Goal: Task Accomplishment & Management: Manage account settings

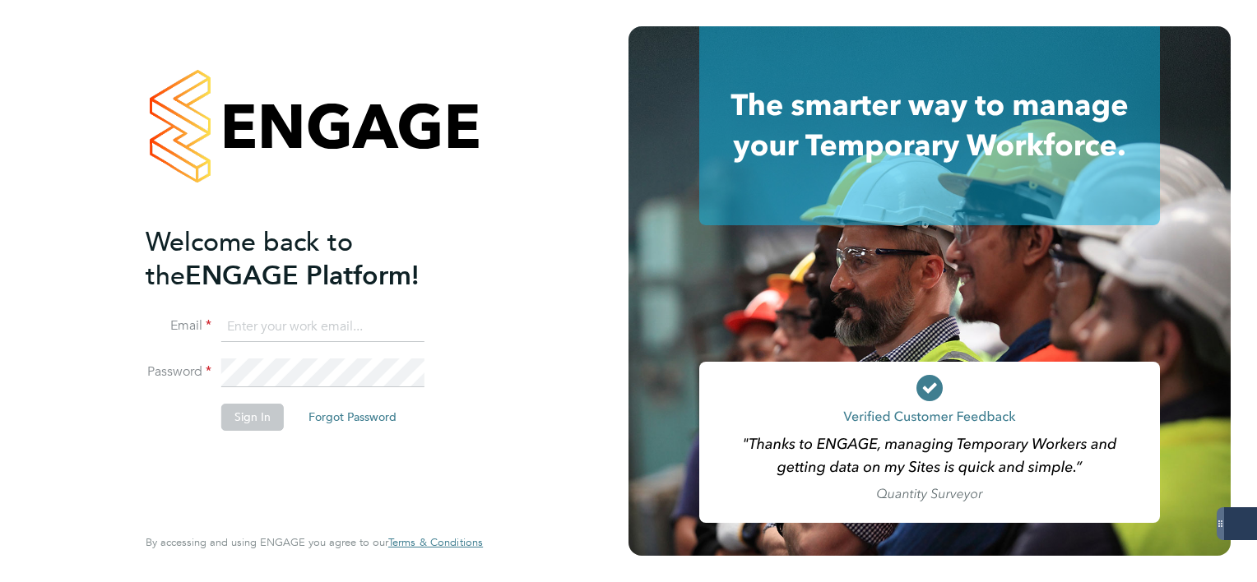
type input "mark.white@servicecare.org.uk"
click at [259, 427] on button "Sign In" at bounding box center [252, 417] width 63 height 26
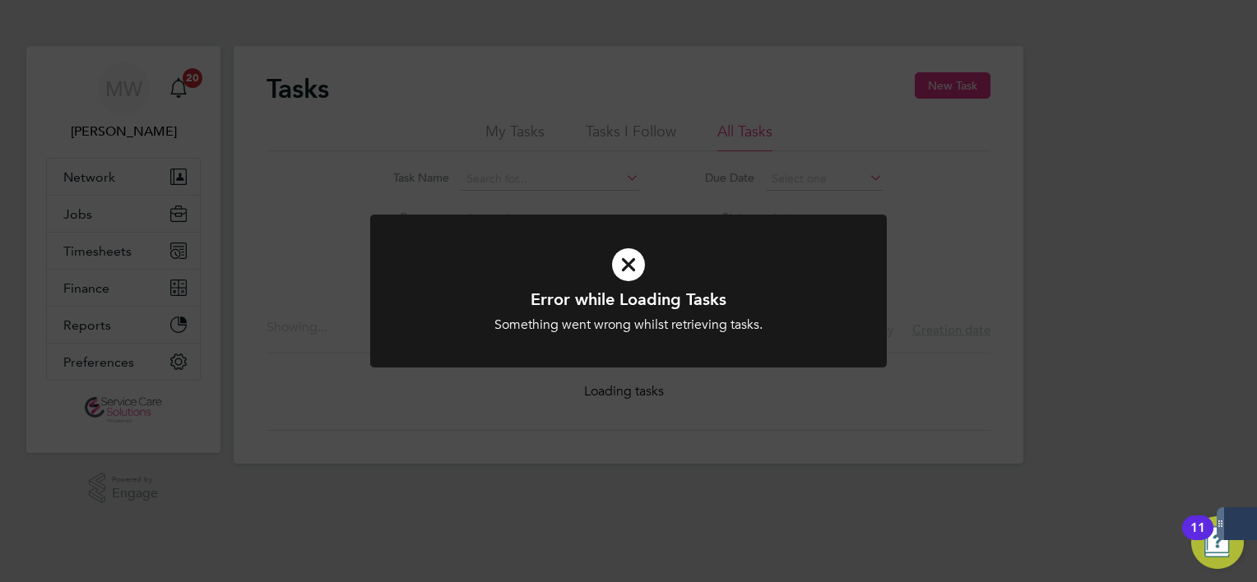
click at [251, 207] on div "Error while Loading Tasks Something went wrong whilst retrieving tasks. Cancel …" at bounding box center [628, 291] width 1257 height 582
click at [137, 247] on div "Error while Loading Tasks Something went wrong whilst retrieving tasks. Cancel …" at bounding box center [628, 291] width 1257 height 582
click at [624, 285] on icon at bounding box center [629, 265] width 428 height 64
click at [624, 267] on icon at bounding box center [629, 265] width 428 height 64
click at [253, 181] on div "Error while Loading Tasks Something went wrong whilst retrieving tasks. Cancel …" at bounding box center [628, 291] width 1257 height 582
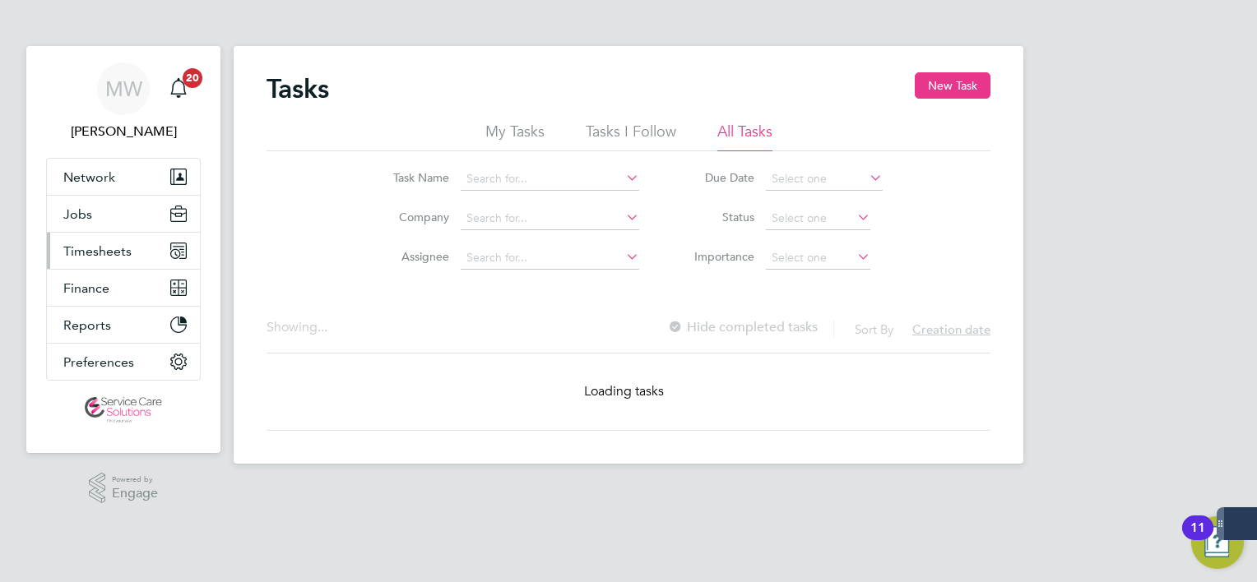
click at [114, 253] on span "Timesheets" at bounding box center [97, 251] width 68 height 16
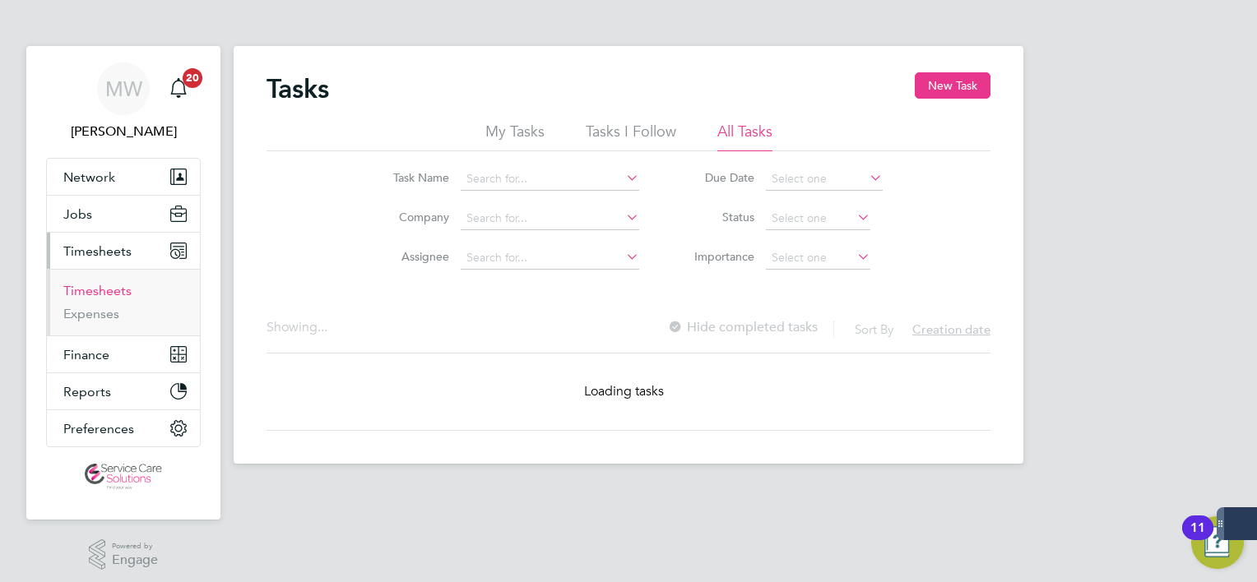
click at [103, 296] on link "Timesheets" at bounding box center [97, 291] width 68 height 16
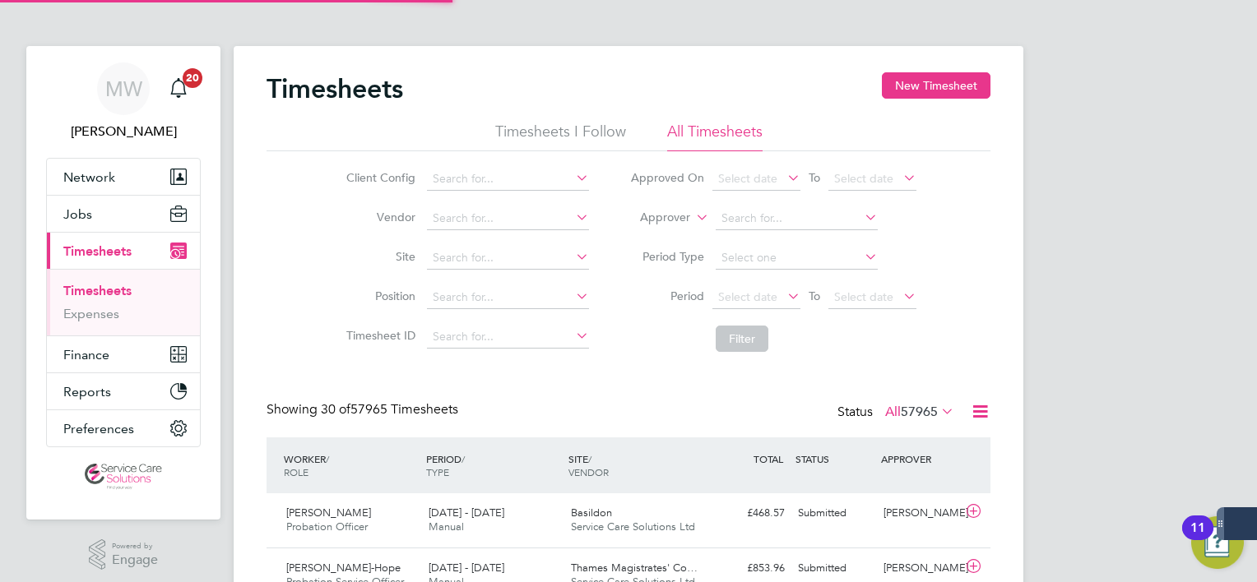
click at [671, 219] on label "Approver" at bounding box center [653, 218] width 74 height 16
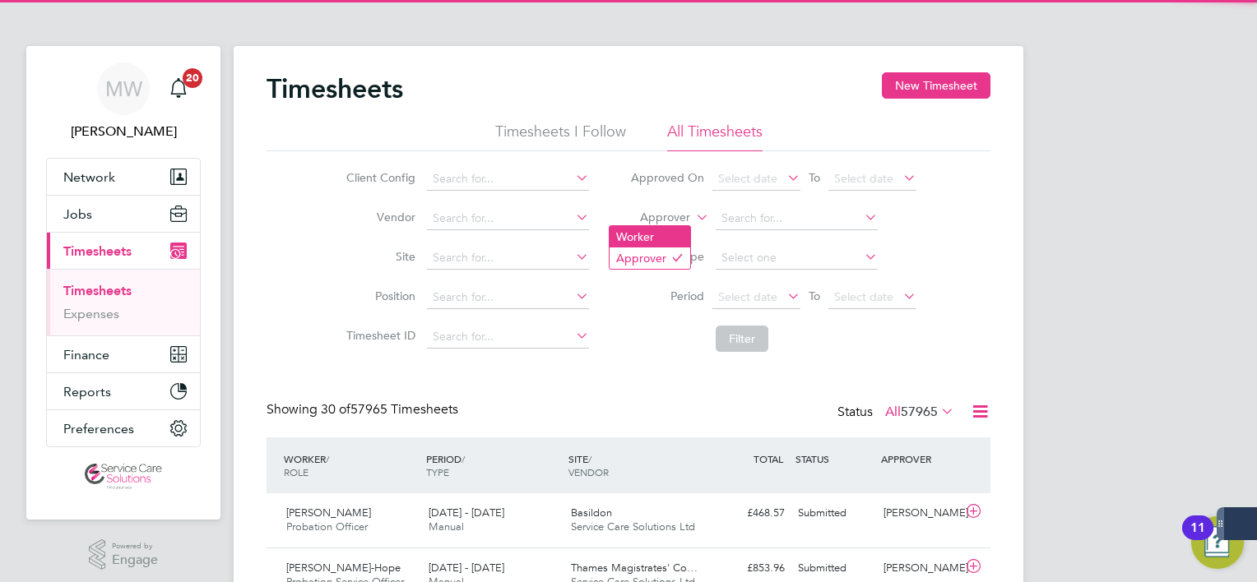
click at [665, 239] on li "Worker" at bounding box center [650, 236] width 81 height 21
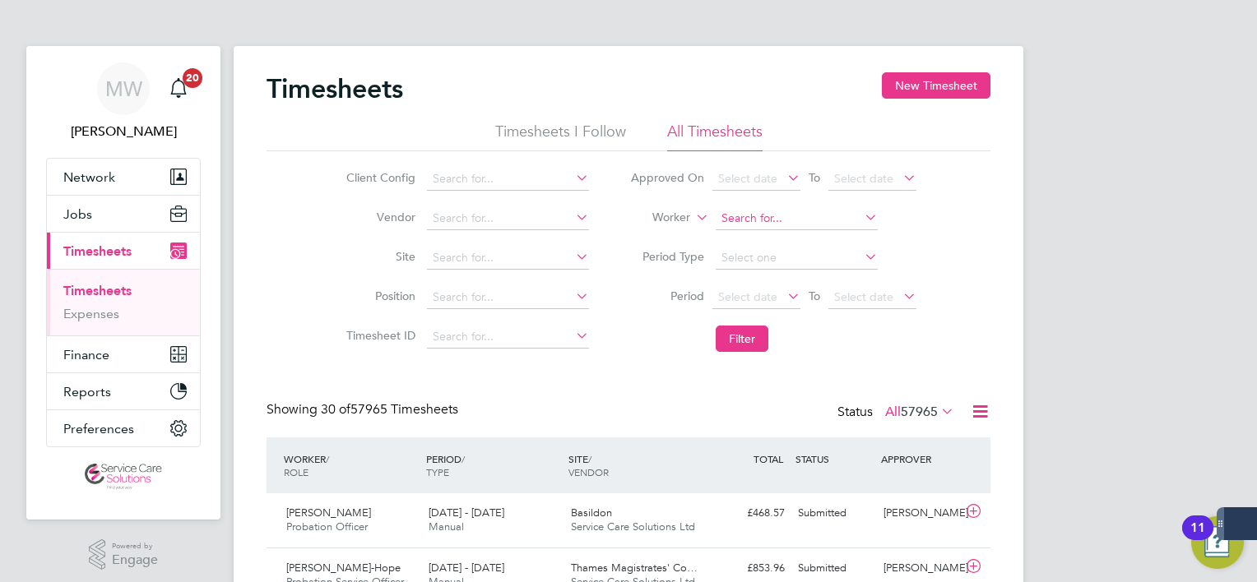
click at [786, 220] on input at bounding box center [797, 218] width 162 height 23
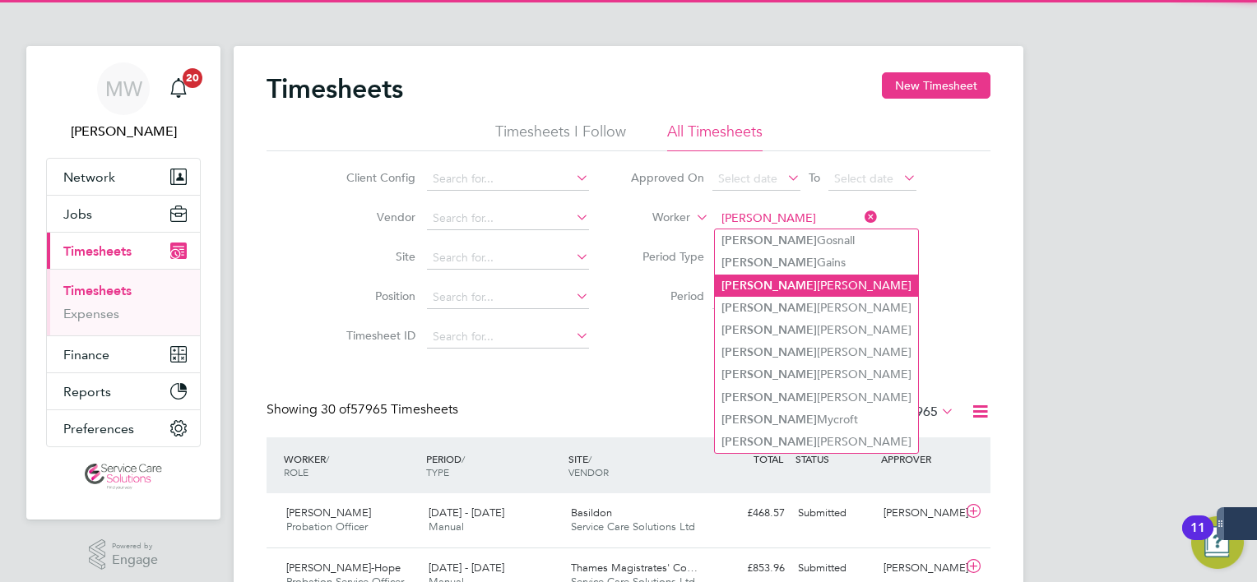
click at [810, 276] on li "Karen Elizabeth Anderson" at bounding box center [816, 286] width 203 height 22
type input "[PERSON_NAME]"
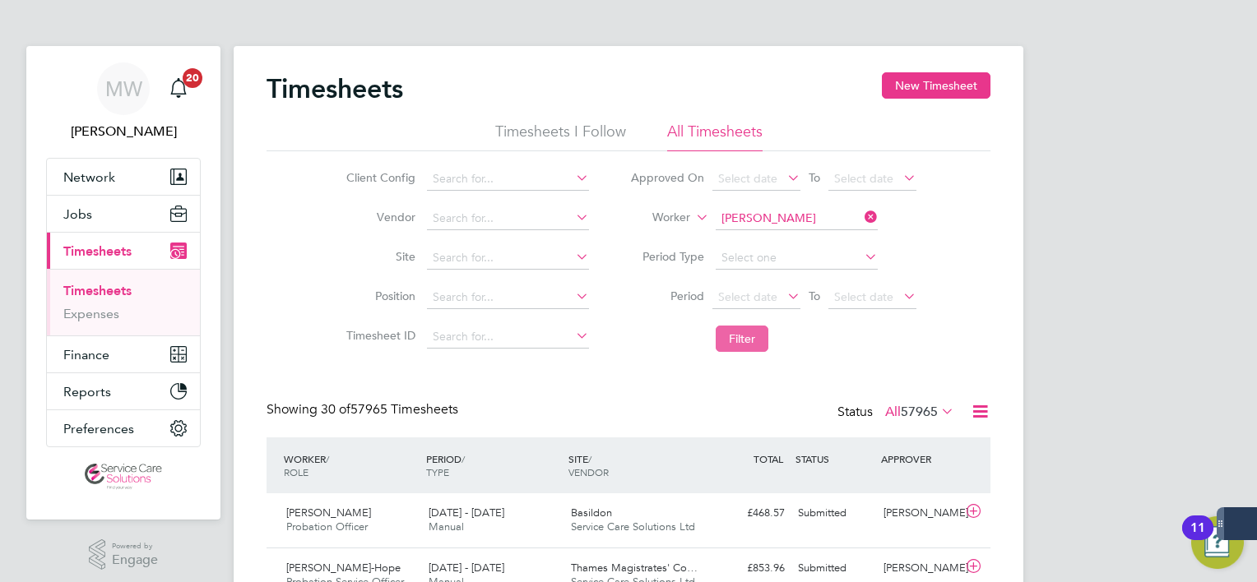
click at [750, 327] on button "Filter" at bounding box center [742, 339] width 53 height 26
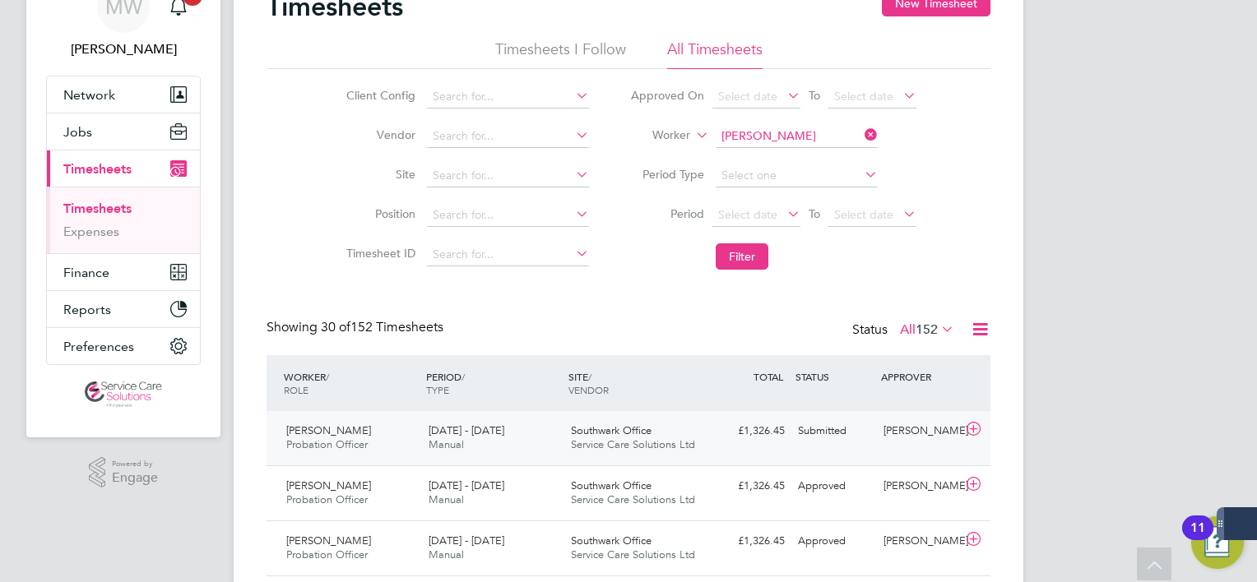
click at [668, 434] on div "Southwark Office Service Care Solutions Ltd" at bounding box center [635, 438] width 142 height 41
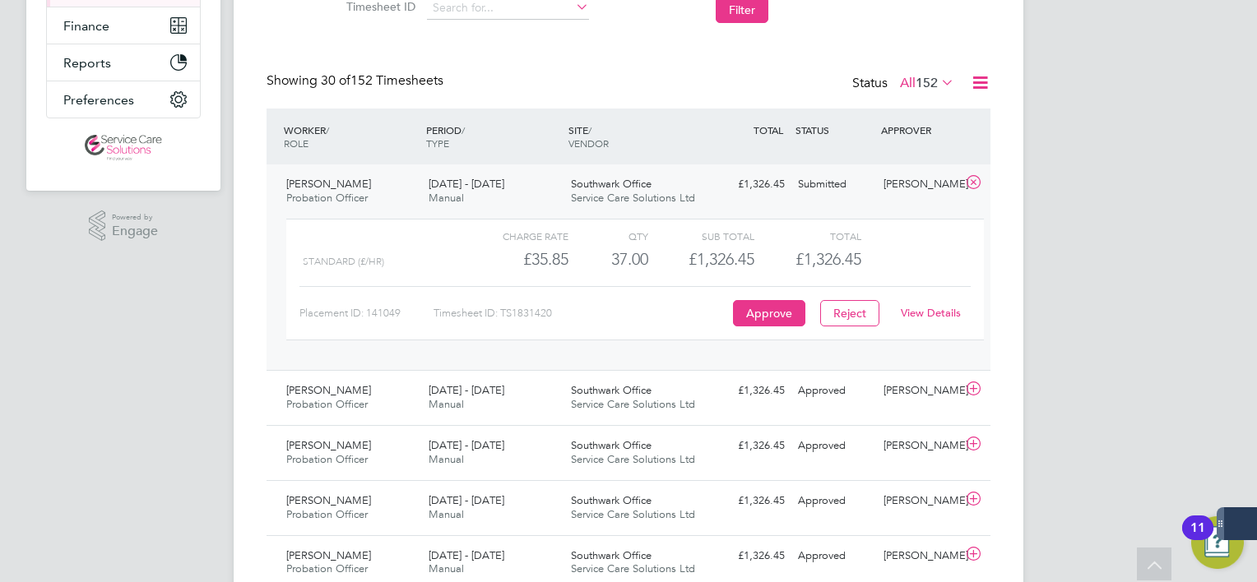
click at [907, 312] on link "View Details" at bounding box center [931, 313] width 60 height 14
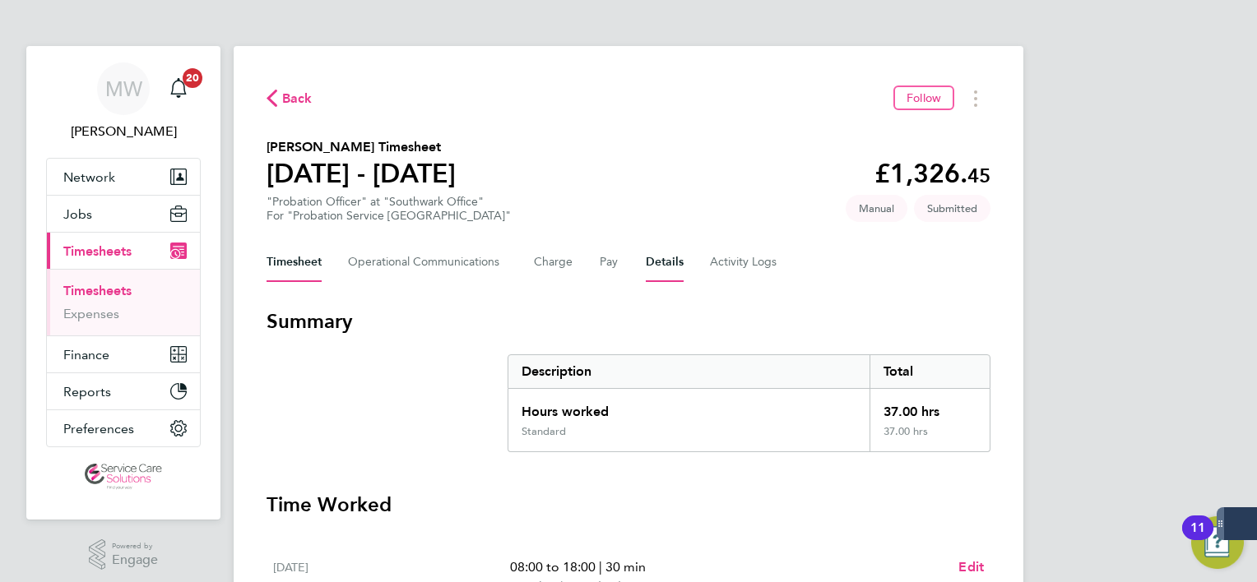
click at [671, 262] on button "Details" at bounding box center [665, 262] width 38 height 39
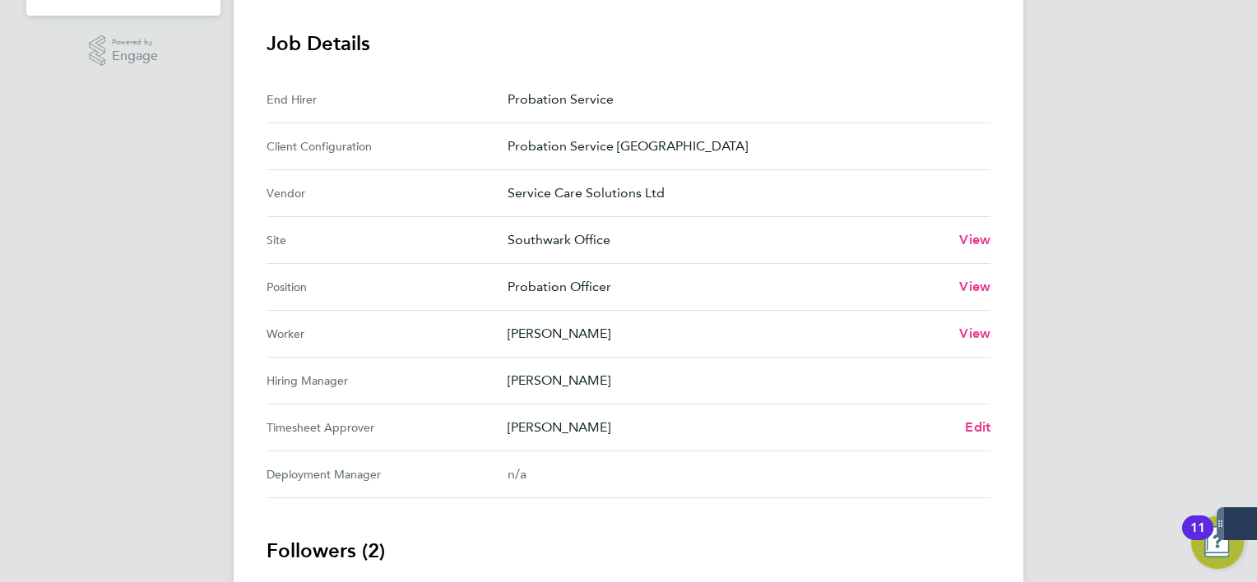
scroll to position [576, 0]
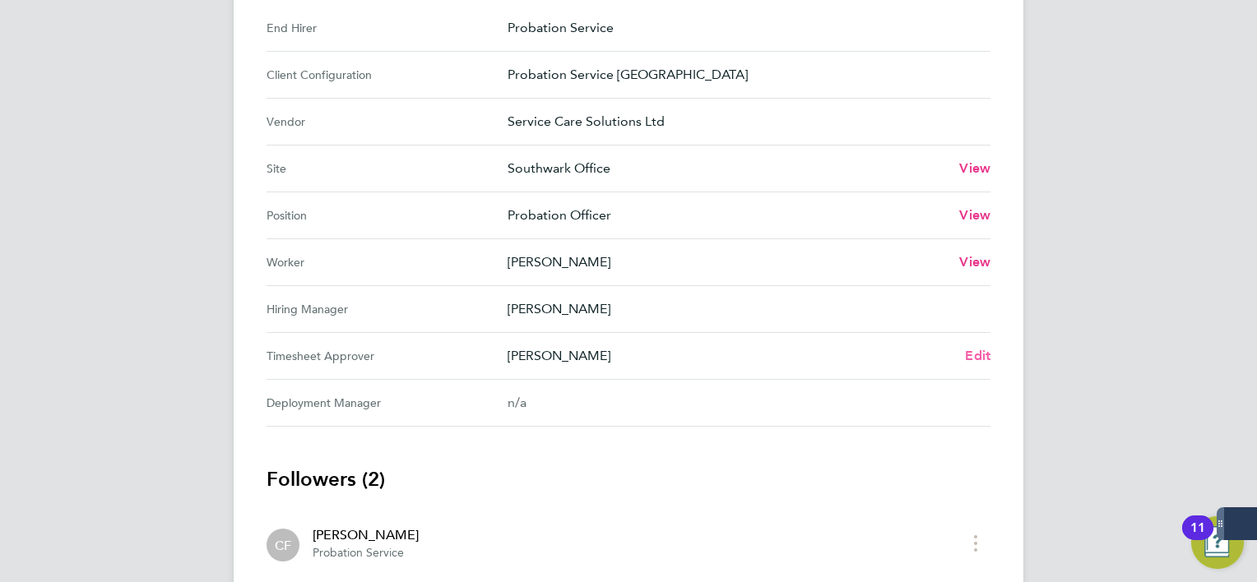
click at [969, 352] on span "Edit" at bounding box center [978, 356] width 26 height 16
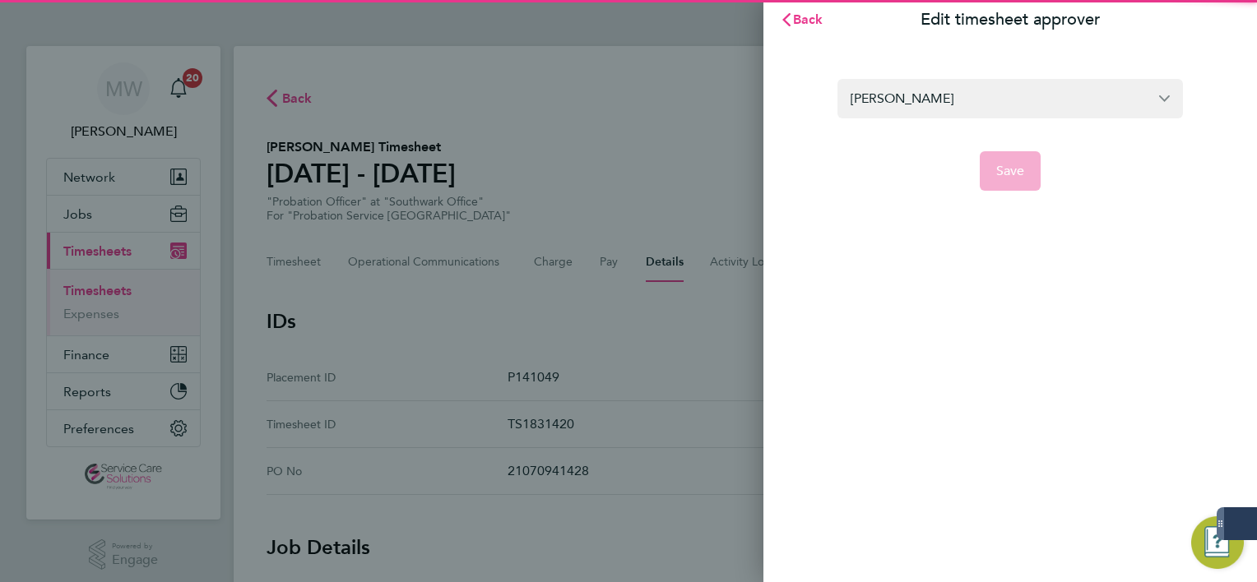
click at [914, 77] on section "[PERSON_NAME] Save" at bounding box center [1009, 125] width 401 height 132
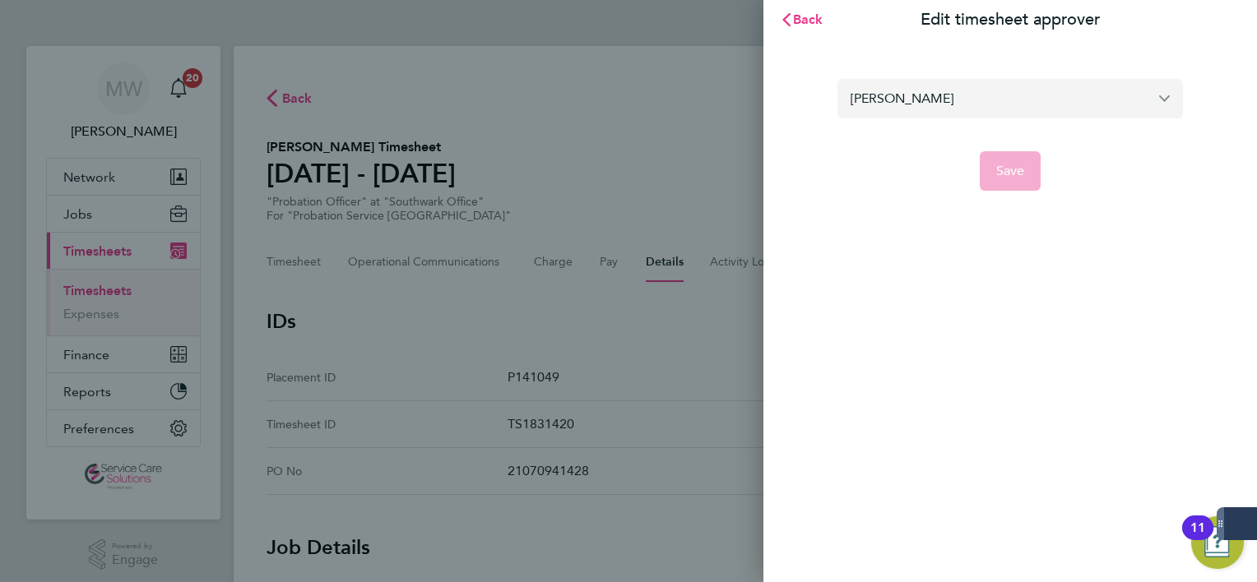
click at [913, 87] on input "[PERSON_NAME]" at bounding box center [1009, 98] width 345 height 39
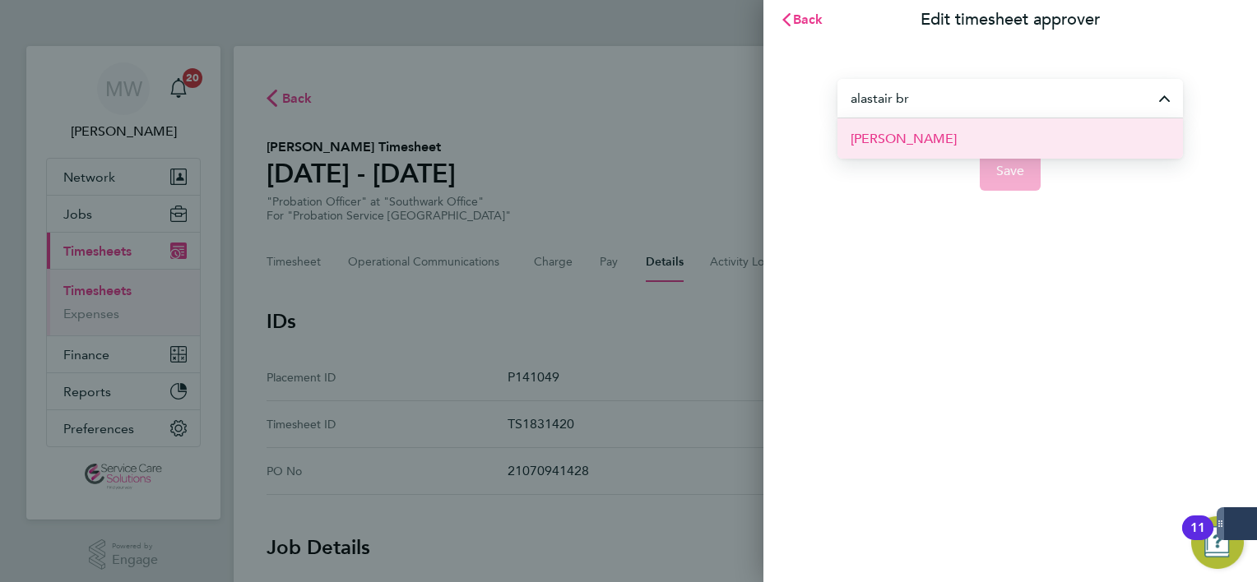
click at [928, 125] on li "[PERSON_NAME]" at bounding box center [1009, 138] width 345 height 40
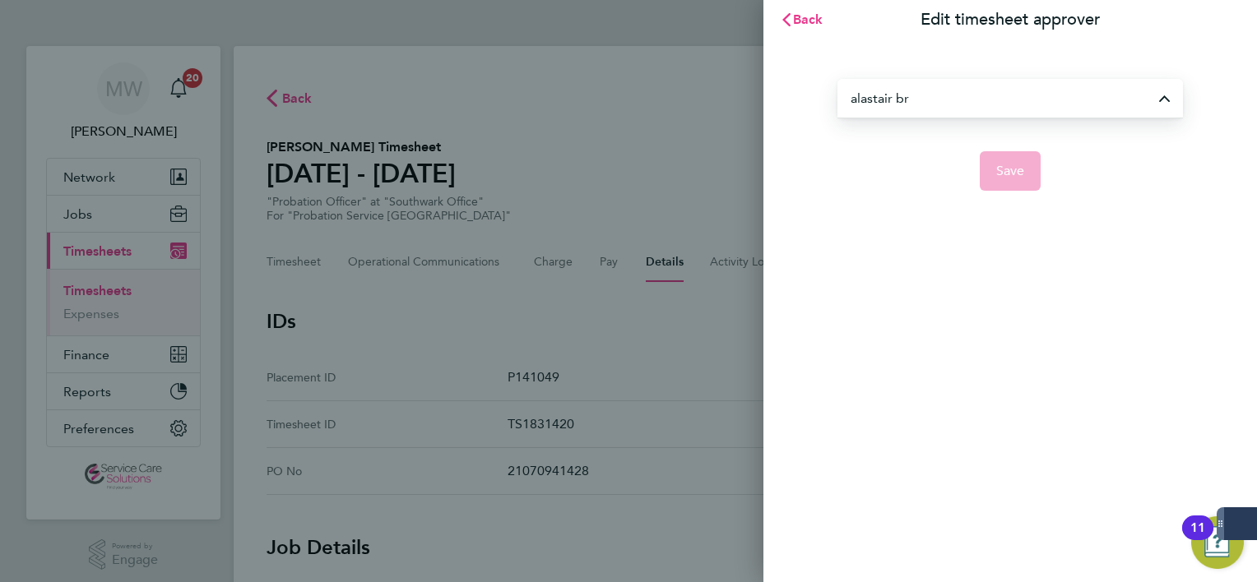
type input "[PERSON_NAME]"
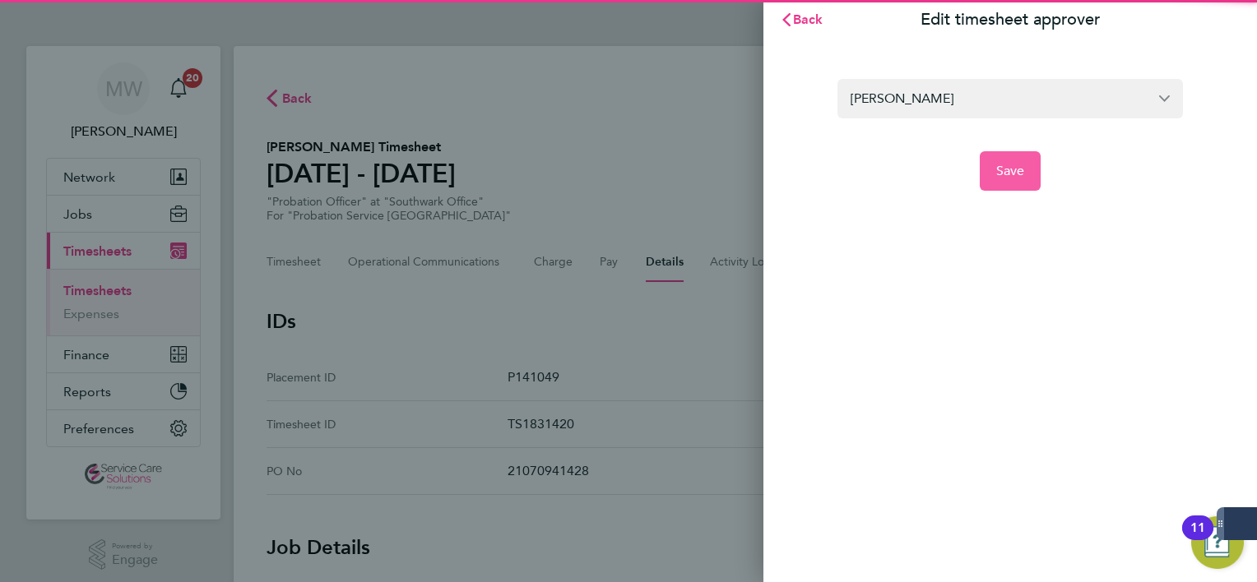
click at [1031, 179] on button "Save" at bounding box center [1011, 170] width 62 height 39
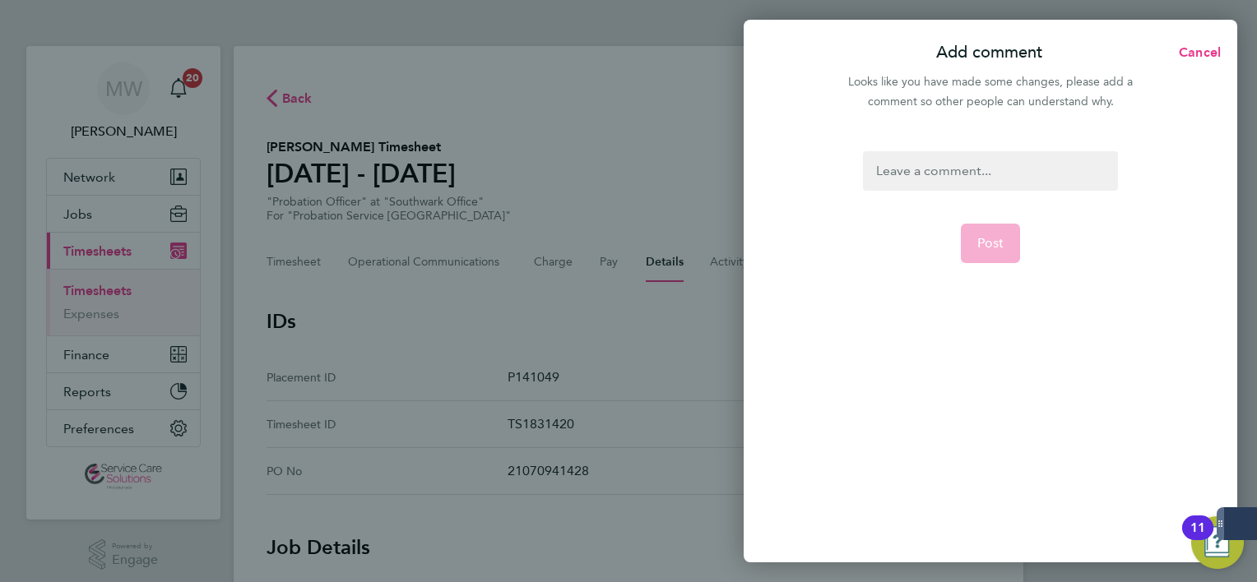
click at [931, 169] on div at bounding box center [990, 170] width 254 height 39
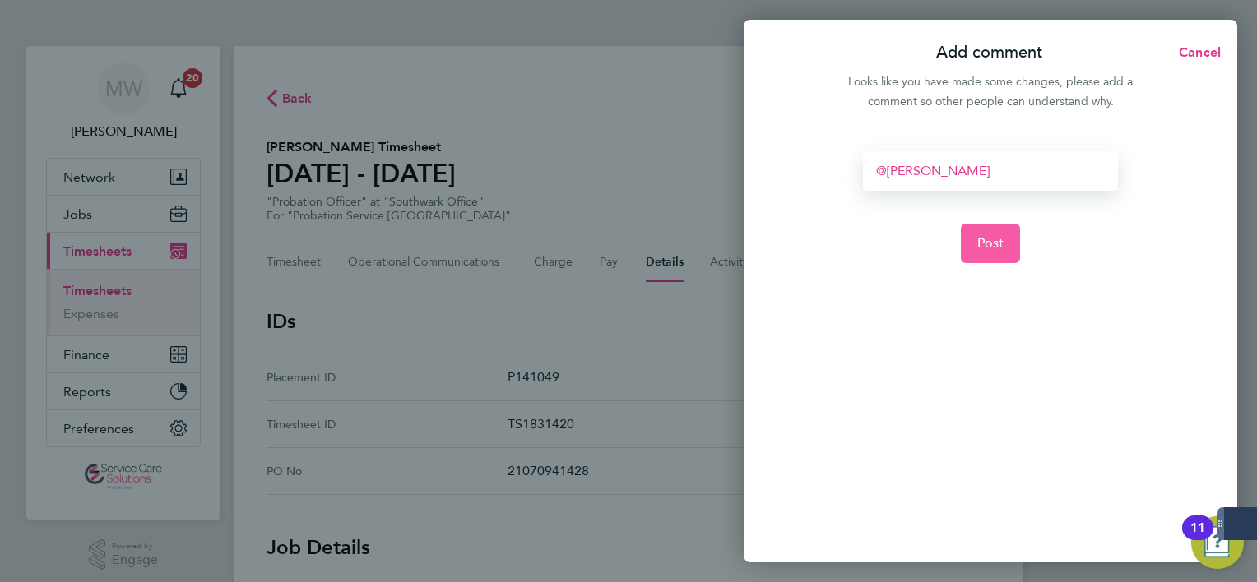
click at [974, 230] on button "Post" at bounding box center [991, 243] width 60 height 39
